Goal: Task Accomplishment & Management: Manage account settings

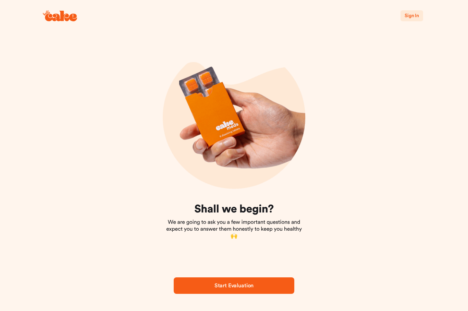
click at [411, 16] on span "Sign In" at bounding box center [412, 15] width 14 height 5
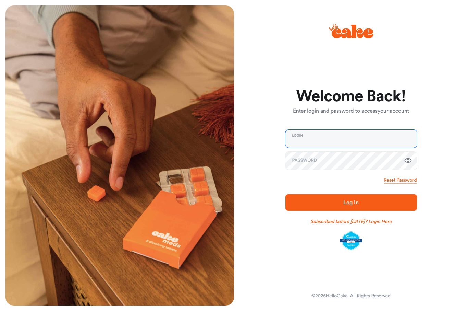
click at [360, 137] on input "email" at bounding box center [352, 139] width 132 height 18
type input "**********"
click at [351, 202] on button "Log In" at bounding box center [352, 202] width 132 height 16
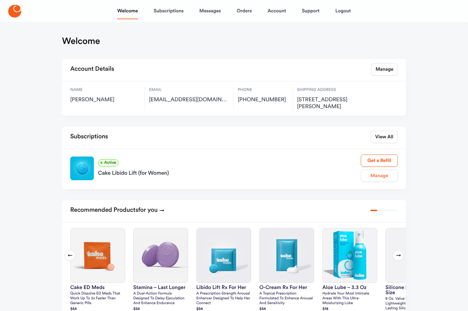
click at [381, 177] on link "Manage" at bounding box center [379, 175] width 37 height 12
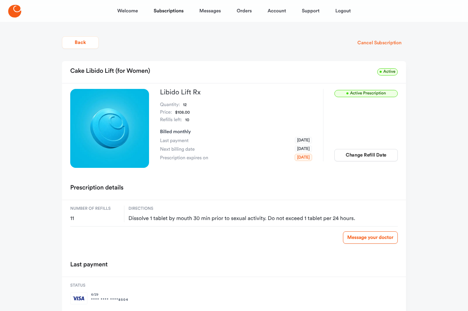
click at [386, 43] on button "Cancel Subscription" at bounding box center [379, 43] width 53 height 12
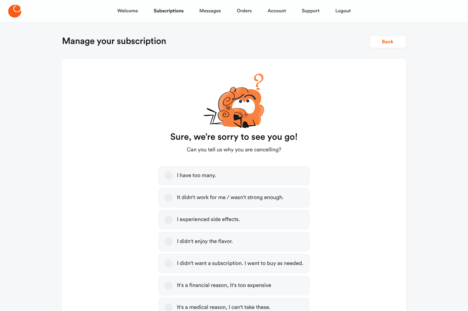
click at [170, 175] on button "I have too many." at bounding box center [169, 175] width 8 height 8
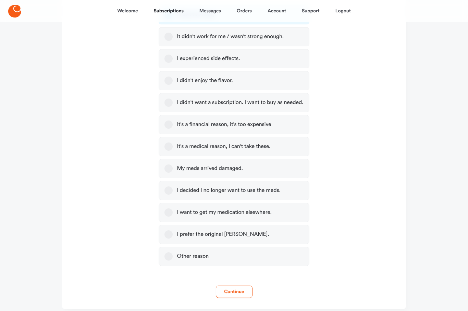
scroll to position [163, 0]
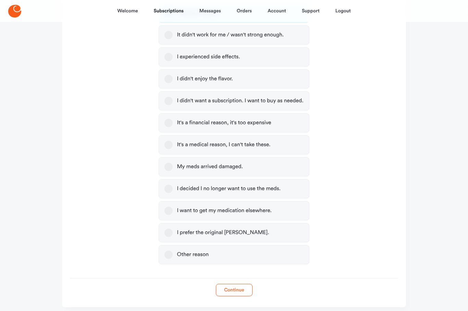
click at [233, 289] on button "Continue" at bounding box center [234, 290] width 37 height 12
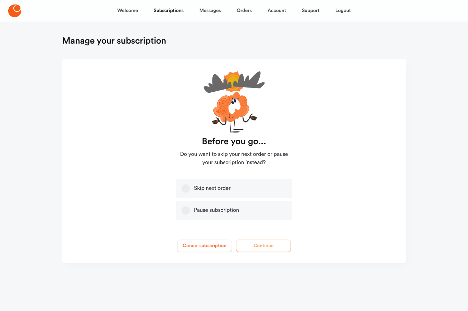
click at [203, 247] on button "Cancel subscription" at bounding box center [204, 246] width 55 height 12
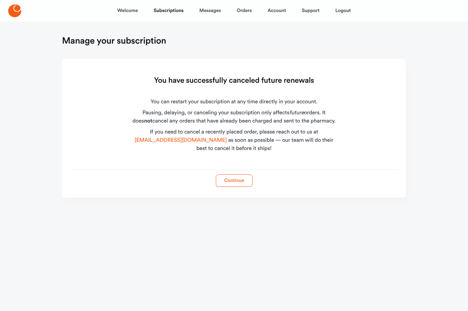
click at [239, 183] on button "Continue" at bounding box center [234, 181] width 37 height 12
